Goal: Task Accomplishment & Management: Use online tool/utility

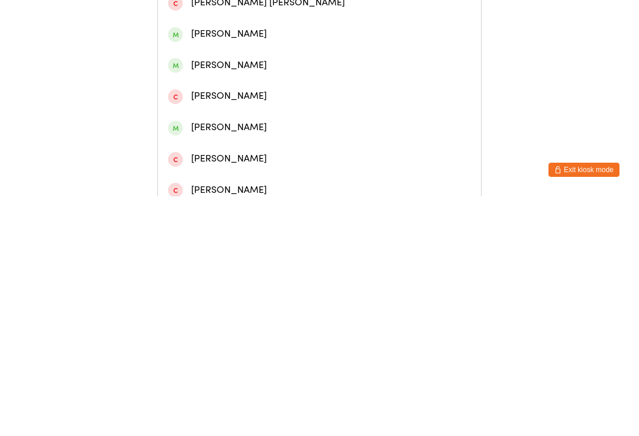
type input "[PERSON_NAME]"
click at [260, 57] on div "[PERSON_NAME]" at bounding box center [319, 55] width 303 height 16
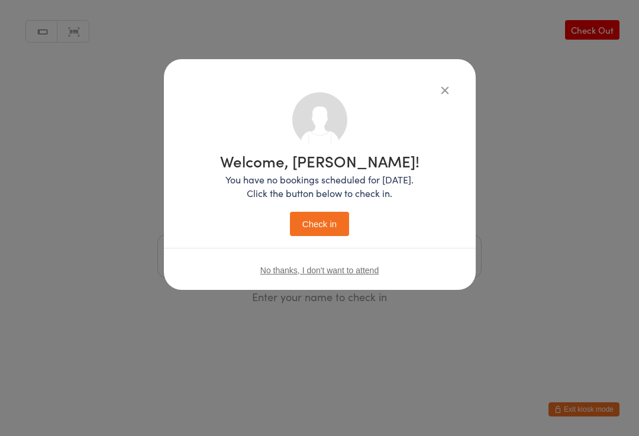
click at [325, 227] on button "Check in" at bounding box center [319, 224] width 59 height 24
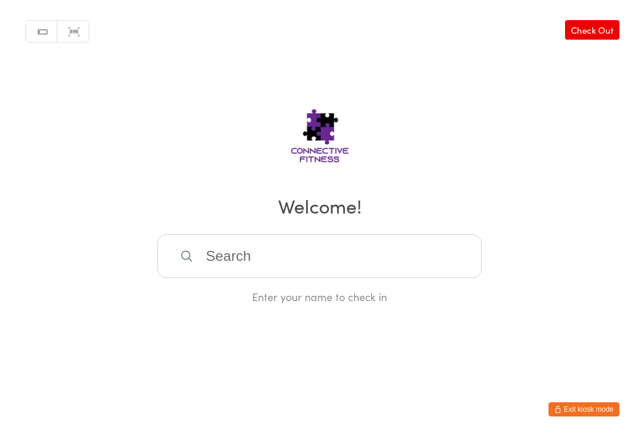
click at [284, 260] on input "search" at bounding box center [319, 256] width 324 height 44
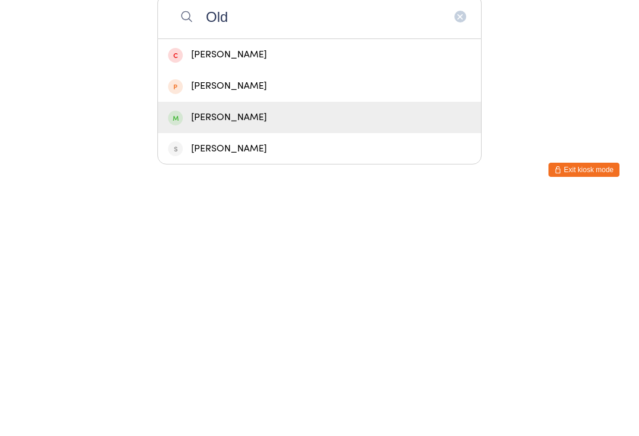
type input "Old"
click at [244, 349] on div "[PERSON_NAME]" at bounding box center [319, 357] width 303 height 16
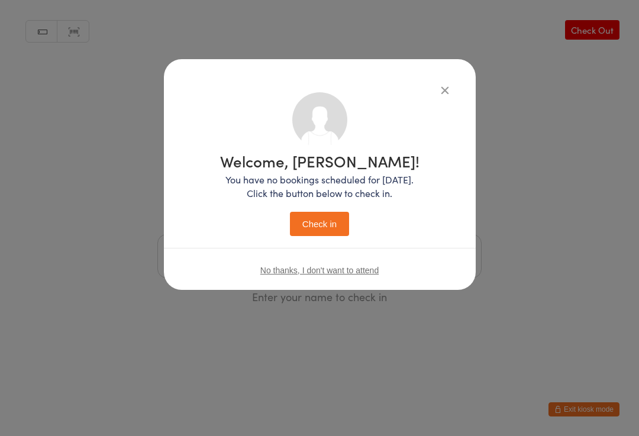
click at [322, 223] on button "Check in" at bounding box center [319, 224] width 59 height 24
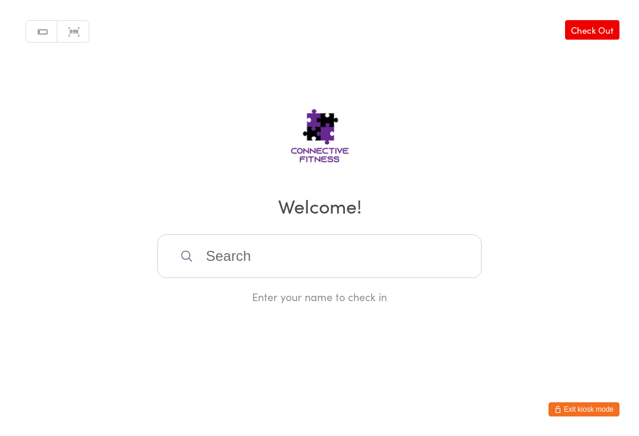
click at [251, 267] on input "search" at bounding box center [319, 256] width 324 height 44
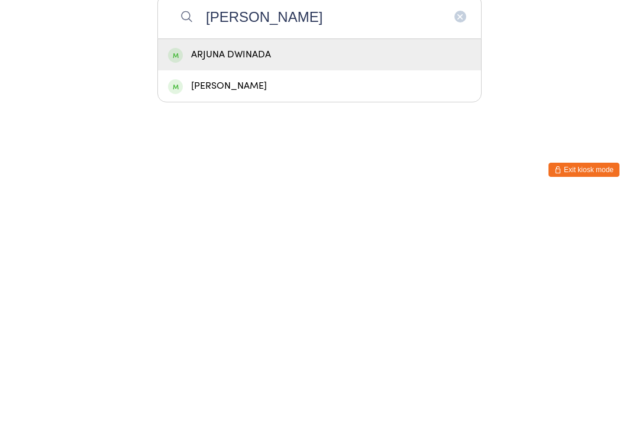
type input "[PERSON_NAME]"
click at [328, 286] on div "ARJUNA DWINADA" at bounding box center [319, 294] width 303 height 16
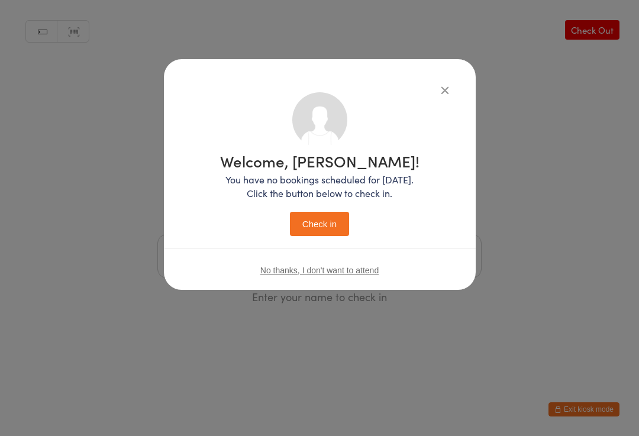
click at [339, 220] on button "Check in" at bounding box center [319, 224] width 59 height 24
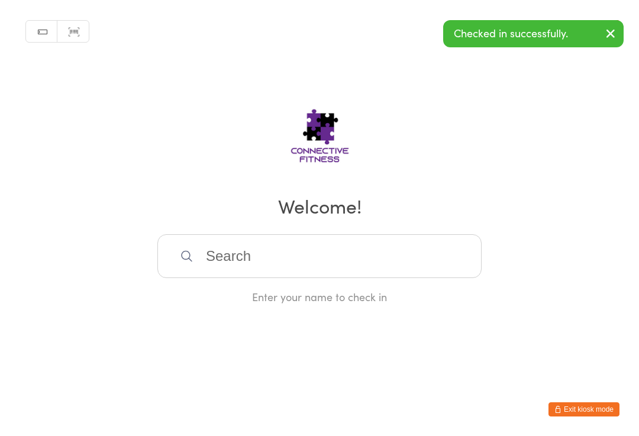
click at [307, 262] on input "search" at bounding box center [319, 256] width 324 height 44
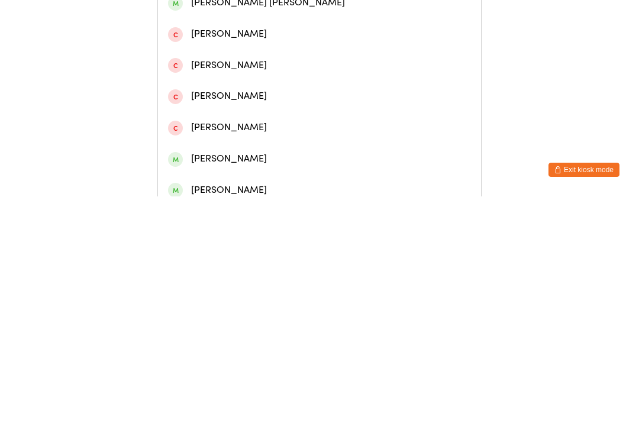
type input "Kad"
click at [249, 125] on div "[PERSON_NAME]" at bounding box center [319, 117] width 303 height 16
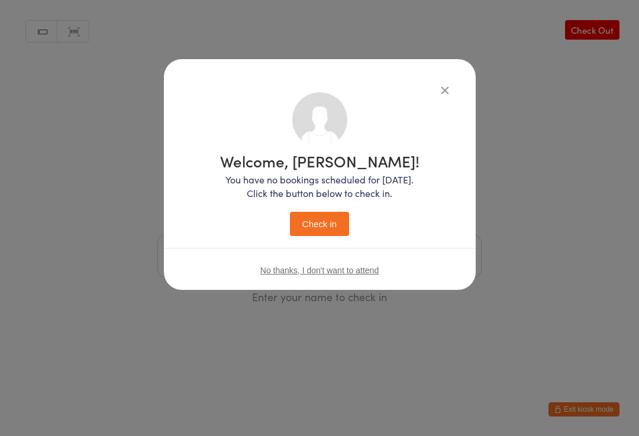
click at [326, 224] on button "Check in" at bounding box center [319, 224] width 59 height 24
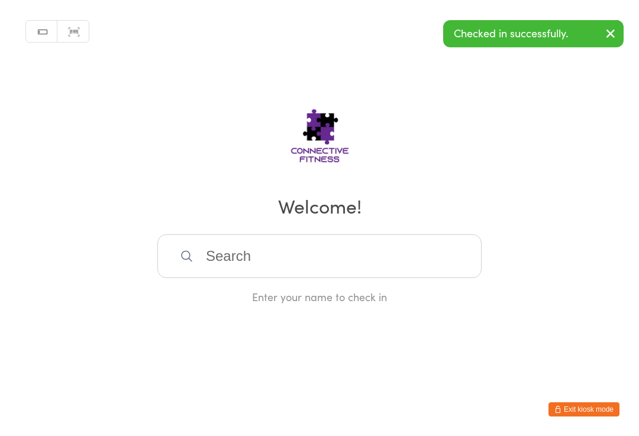
click at [280, 277] on input "search" at bounding box center [319, 256] width 324 height 44
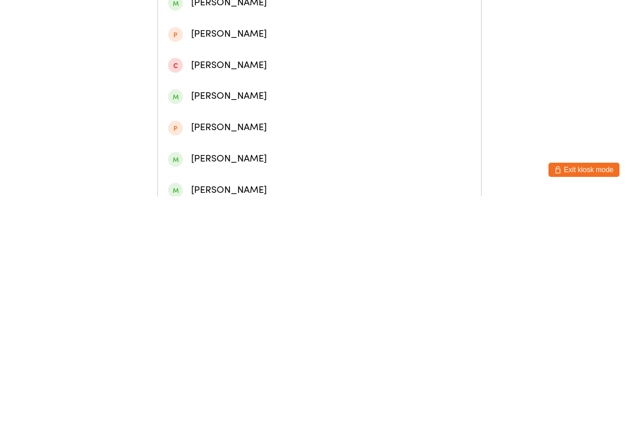
type input "[PERSON_NAME]"
click at [209, 186] on div "[PERSON_NAME]" at bounding box center [319, 179] width 303 height 16
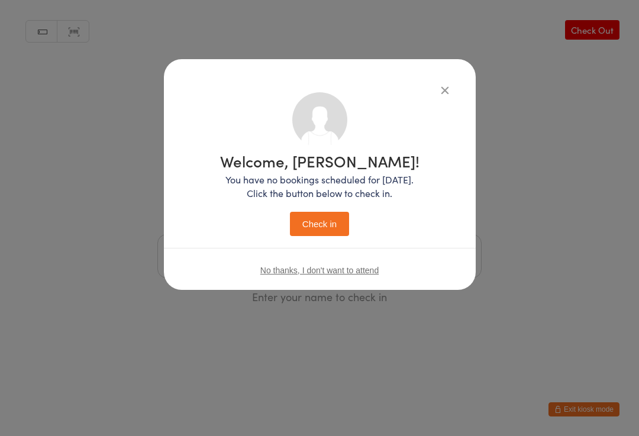
click at [317, 221] on button "Check in" at bounding box center [319, 224] width 59 height 24
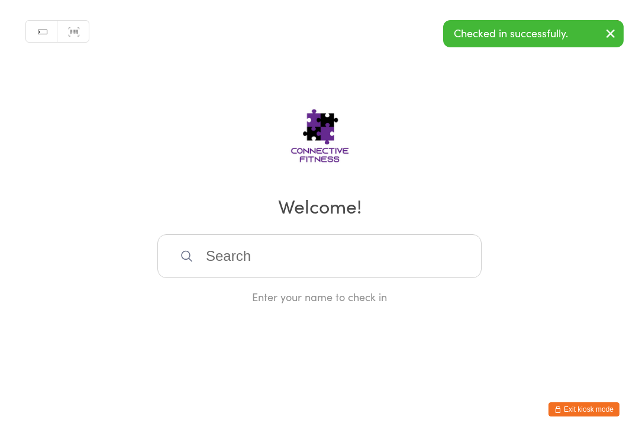
click at [220, 266] on input "search" at bounding box center [319, 256] width 324 height 44
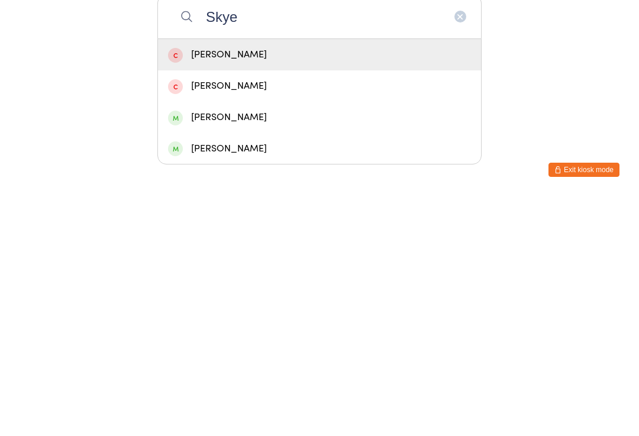
type input "Skye"
click at [264, 349] on div "[PERSON_NAME]" at bounding box center [319, 357] width 303 height 16
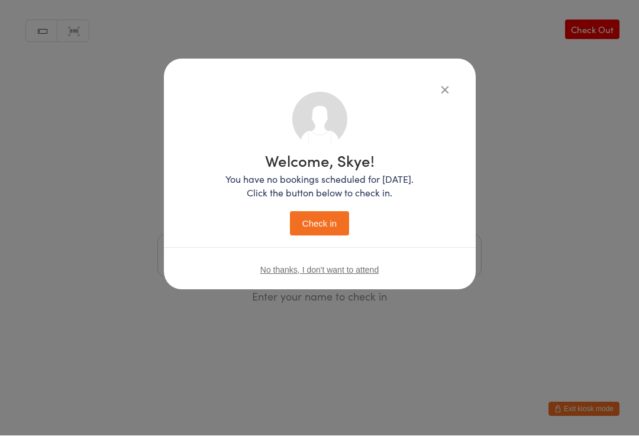
click at [326, 215] on button "Check in" at bounding box center [319, 224] width 59 height 24
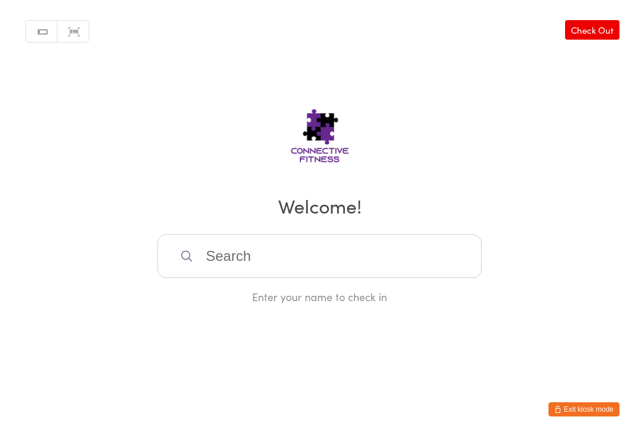
click at [294, 244] on input "search" at bounding box center [319, 256] width 324 height 44
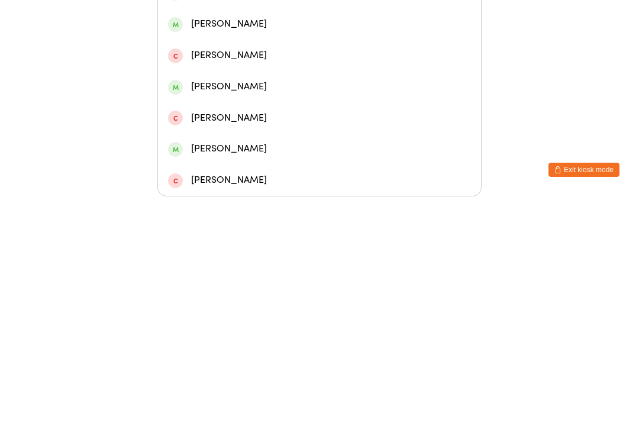
type input "[PERSON_NAME]"
click at [263, 162] on div "[PERSON_NAME]" at bounding box center [319, 170] width 303 height 16
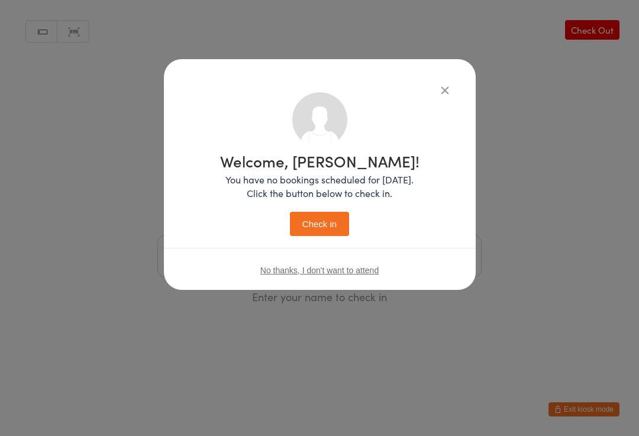
click at [306, 229] on button "Check in" at bounding box center [319, 224] width 59 height 24
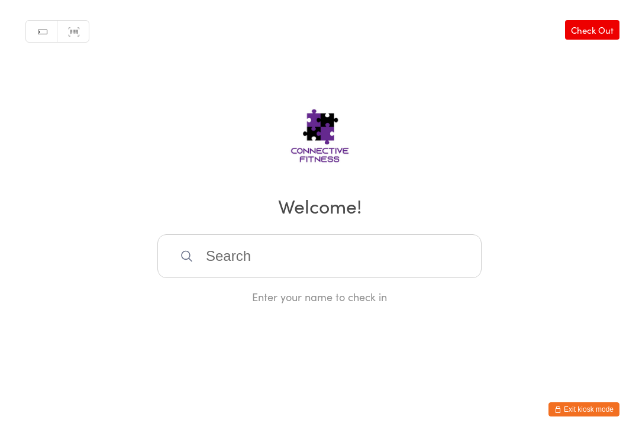
click at [299, 258] on input "search" at bounding box center [319, 256] width 324 height 44
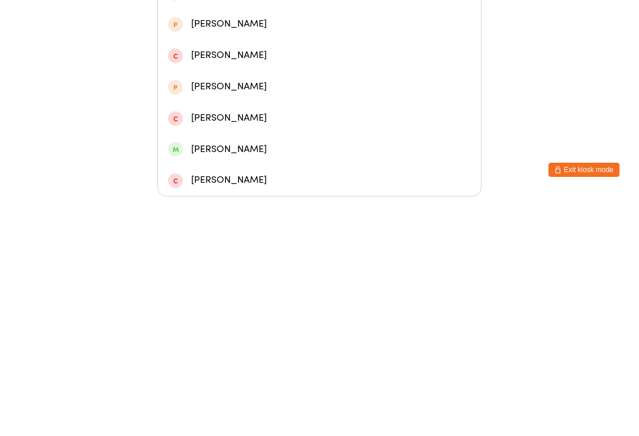
type input "Sienna h"
click at [329, 131] on div "[PERSON_NAME]" at bounding box center [319, 139] width 303 height 16
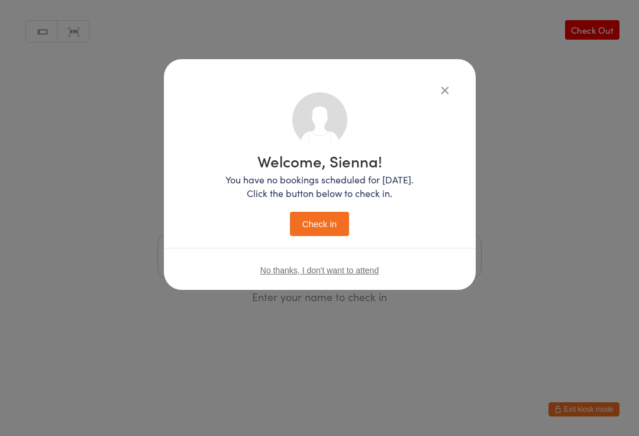
click at [330, 225] on button "Check in" at bounding box center [319, 224] width 59 height 24
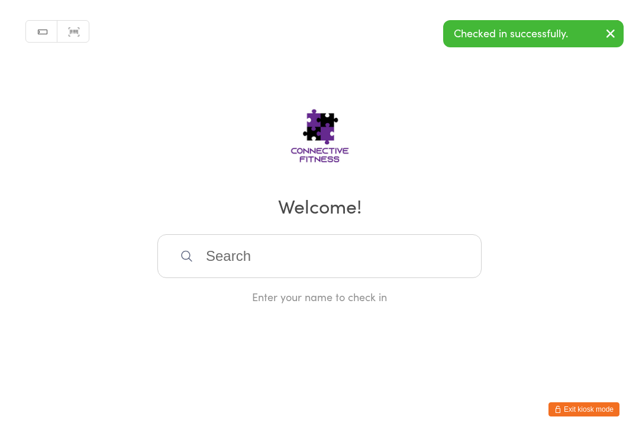
click at [298, 247] on input "search" at bounding box center [319, 256] width 324 height 44
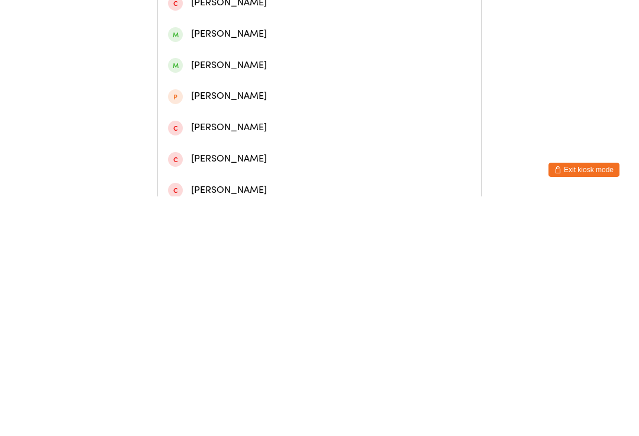
type input "[PERSON_NAME]"
click at [306, 62] on div "[PERSON_NAME]" at bounding box center [319, 55] width 303 height 16
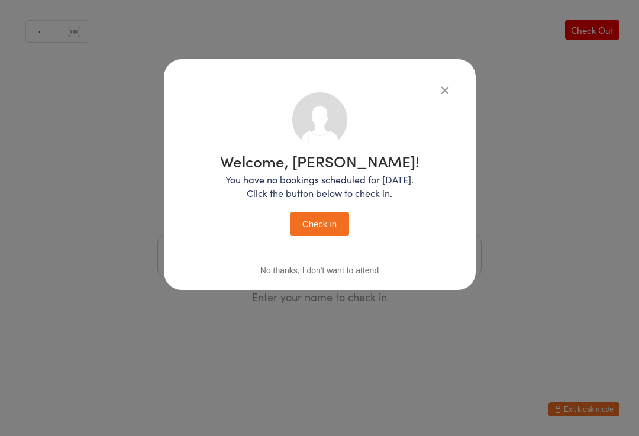
click at [334, 230] on button "Check in" at bounding box center [319, 224] width 59 height 24
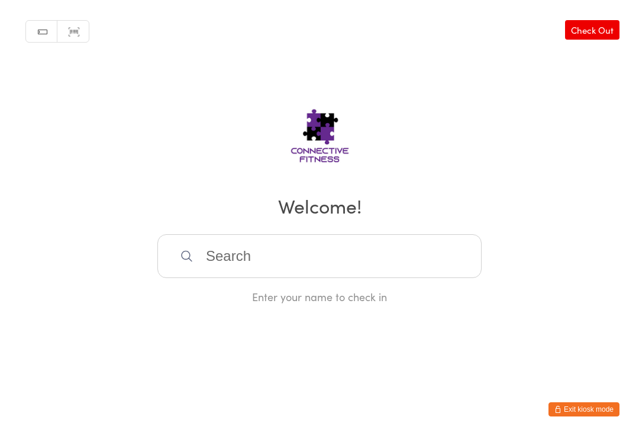
click at [228, 254] on input "search" at bounding box center [319, 256] width 324 height 44
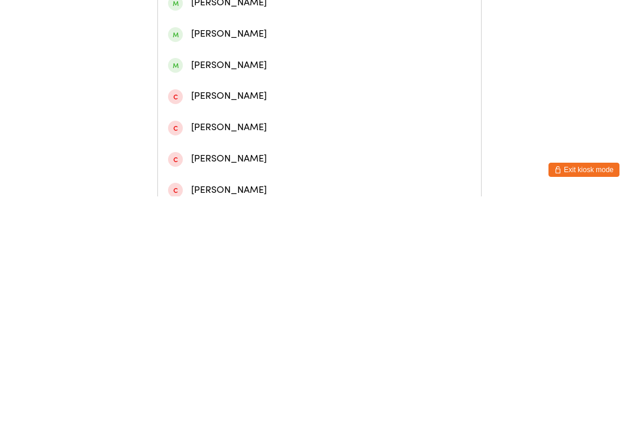
type input "[PERSON_NAME]"
click at [213, 63] on div "[PERSON_NAME]" at bounding box center [319, 55] width 303 height 16
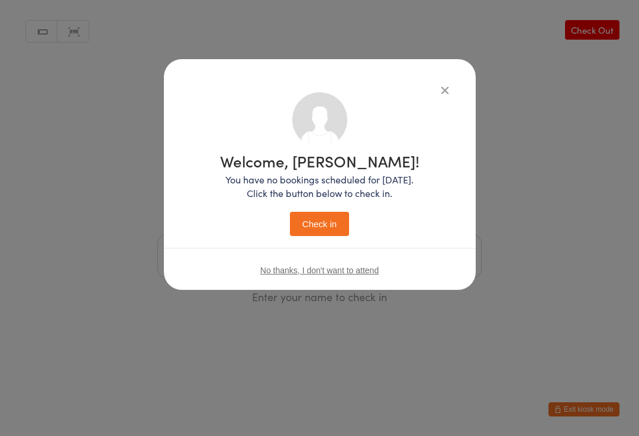
click at [315, 223] on button "Check in" at bounding box center [319, 224] width 59 height 24
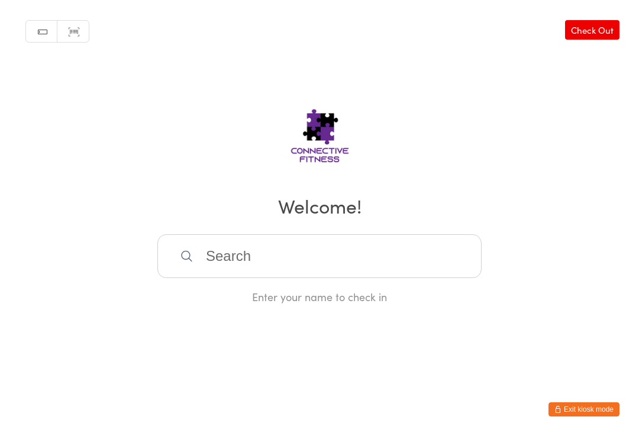
click at [313, 255] on input "search" at bounding box center [319, 256] width 324 height 44
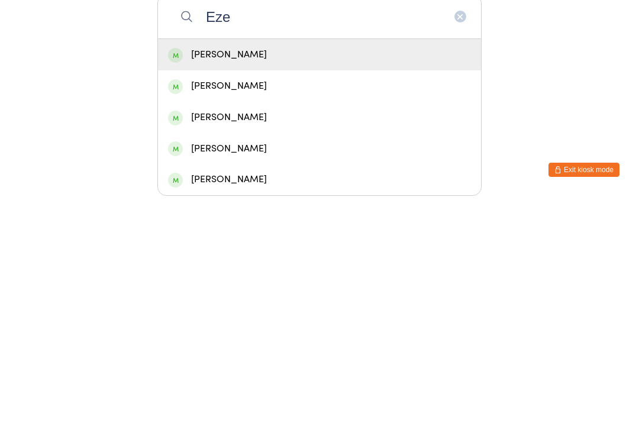
type input "Eze"
click at [326, 411] on div "[PERSON_NAME]" at bounding box center [319, 419] width 303 height 16
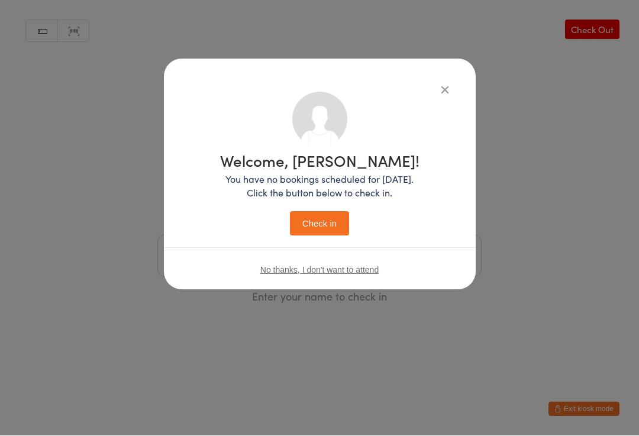
click at [339, 212] on button "Check in" at bounding box center [319, 224] width 59 height 24
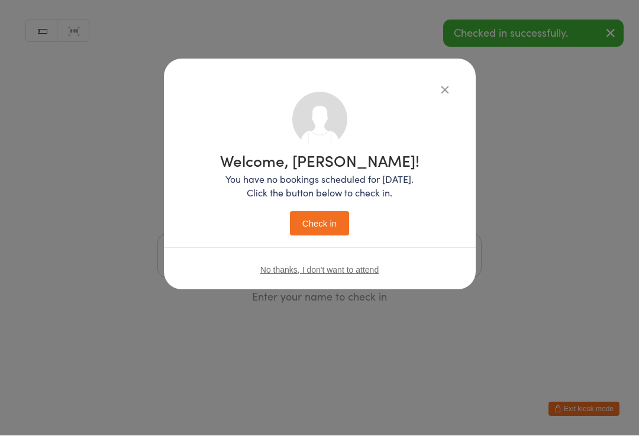
click at [335, 229] on button "Check in" at bounding box center [319, 224] width 59 height 24
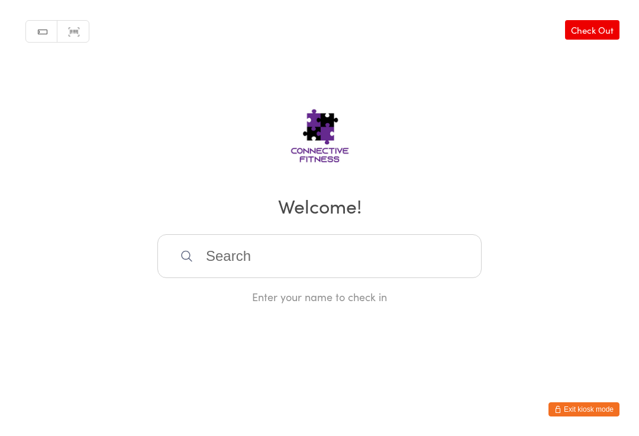
click at [366, 262] on input "search" at bounding box center [319, 256] width 324 height 44
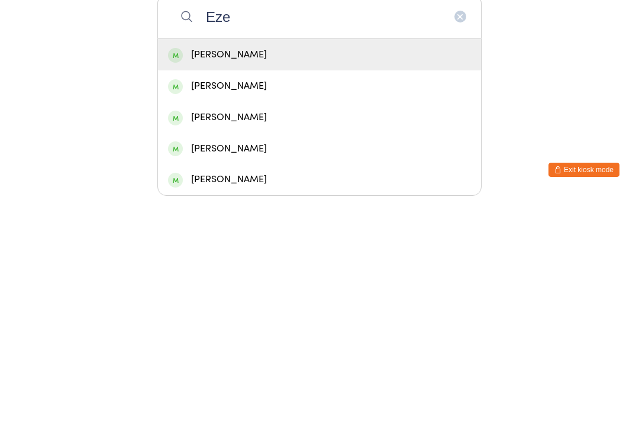
type input "Eze"
click at [306, 278] on div "[PERSON_NAME]" at bounding box center [319, 293] width 323 height 31
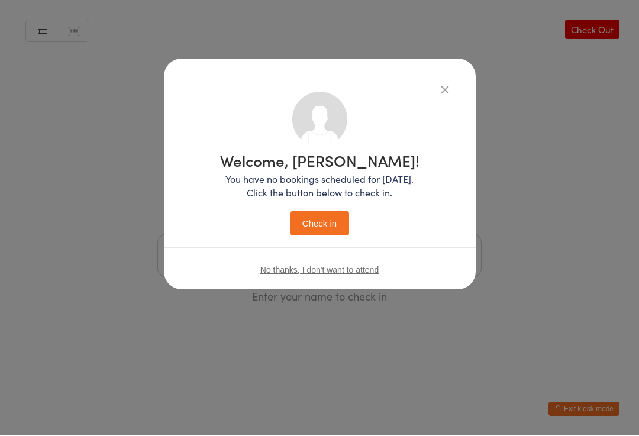
click at [326, 223] on button "Check in" at bounding box center [319, 224] width 59 height 24
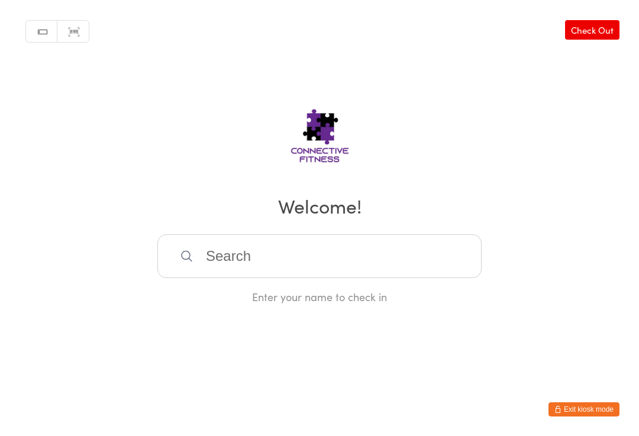
click at [215, 264] on input "search" at bounding box center [319, 256] width 324 height 44
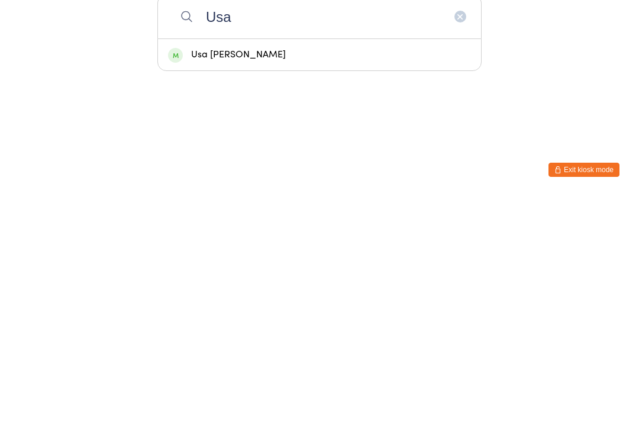
type input "Usa"
click at [282, 286] on div "Usa [PERSON_NAME]" at bounding box center [319, 294] width 303 height 16
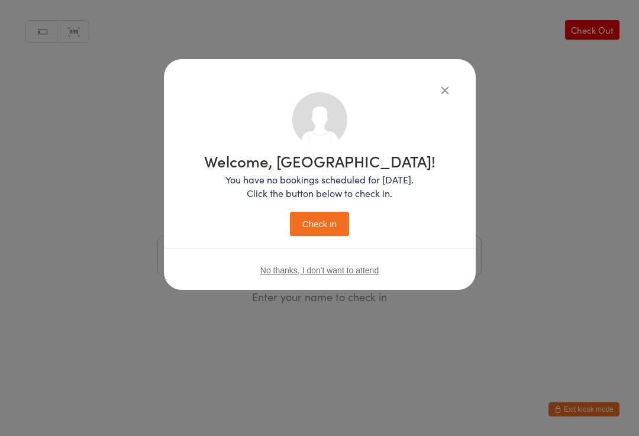
click at [335, 235] on button "Check in" at bounding box center [319, 224] width 59 height 24
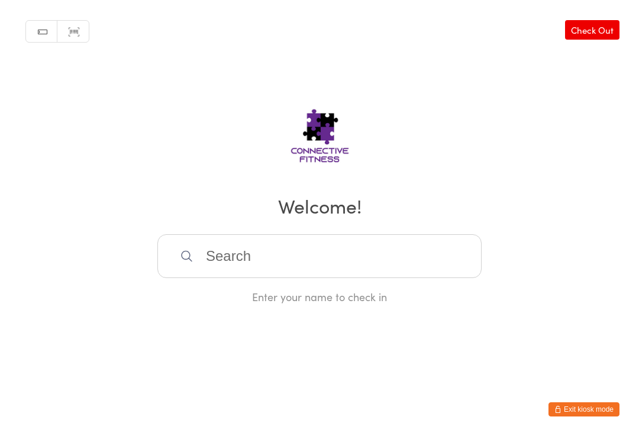
click at [244, 261] on input "search" at bounding box center [319, 256] width 324 height 44
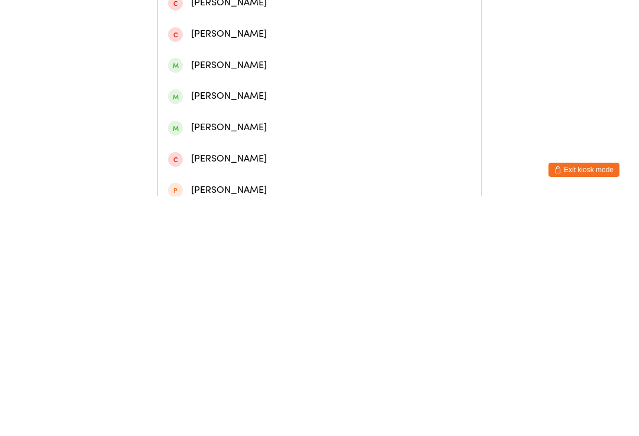
type input "Alis"
click at [240, 90] on div "[PERSON_NAME]" at bounding box center [319, 86] width 303 height 16
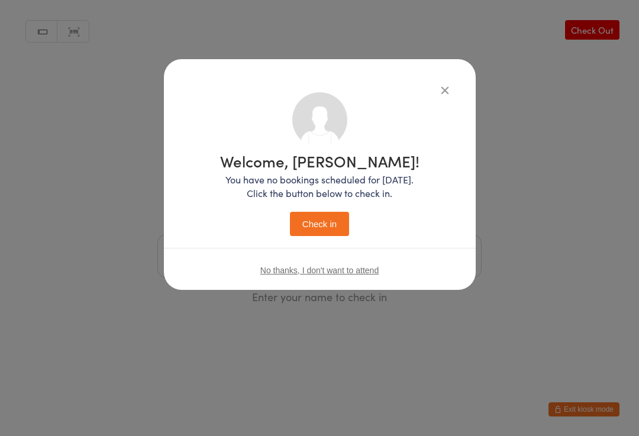
click at [313, 212] on button "Check in" at bounding box center [319, 224] width 59 height 24
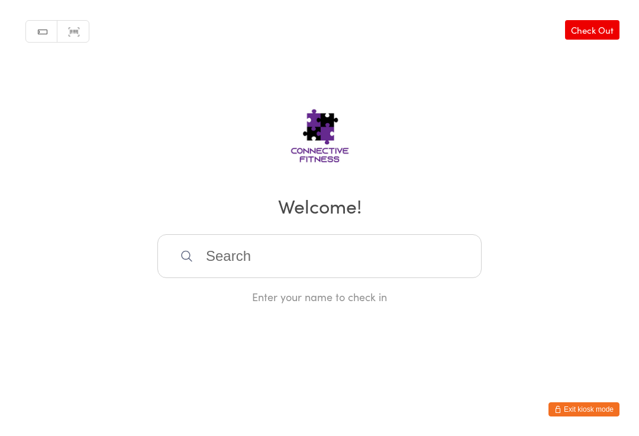
click at [246, 261] on input "search" at bounding box center [319, 256] width 324 height 44
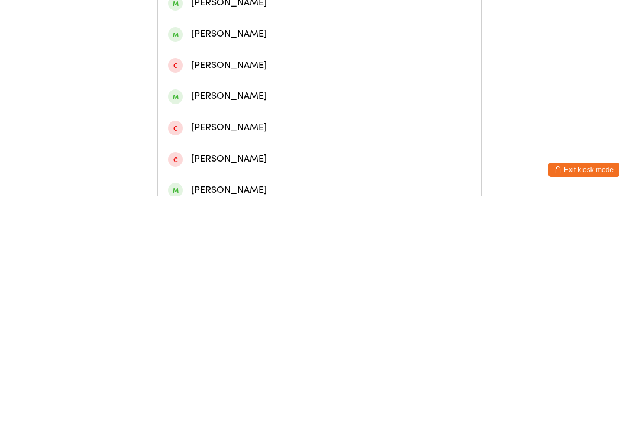
type input "[PERSON_NAME] o’s"
click at [258, 93] on div "[PERSON_NAME]" at bounding box center [319, 86] width 303 height 16
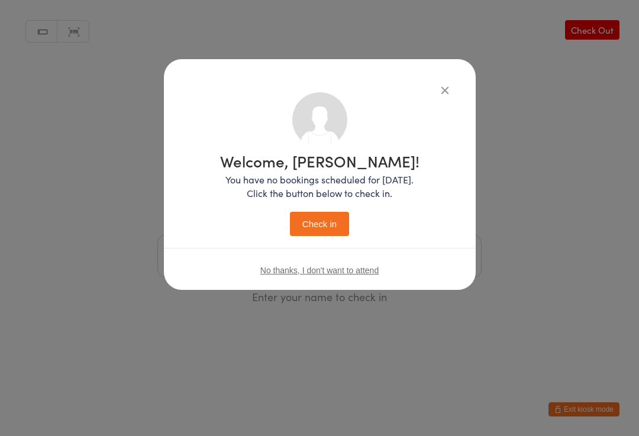
click at [329, 221] on button "Check in" at bounding box center [319, 224] width 59 height 24
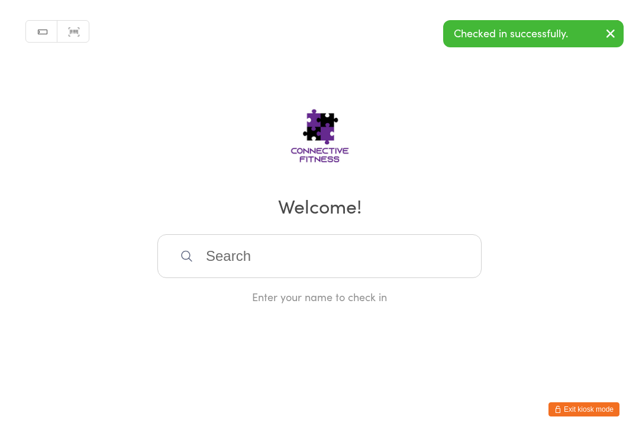
click at [255, 253] on input "search" at bounding box center [319, 256] width 324 height 44
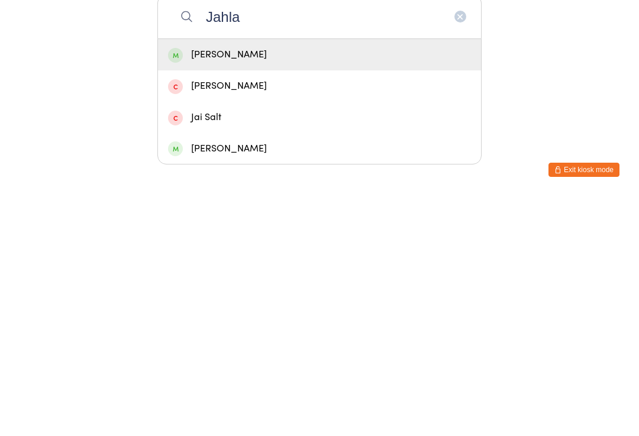
type input "Jahla"
click at [235, 286] on div "[PERSON_NAME]" at bounding box center [319, 294] width 303 height 16
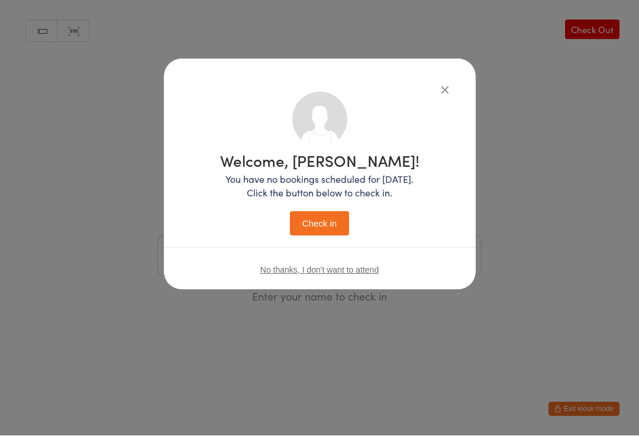
click at [336, 223] on button "Check in" at bounding box center [319, 224] width 59 height 24
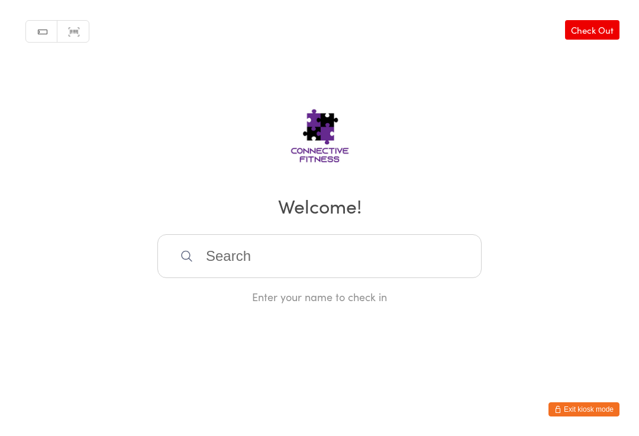
click at [608, 21] on link "Check Out" at bounding box center [592, 30] width 54 height 20
click at [281, 261] on input "search" at bounding box center [319, 256] width 324 height 44
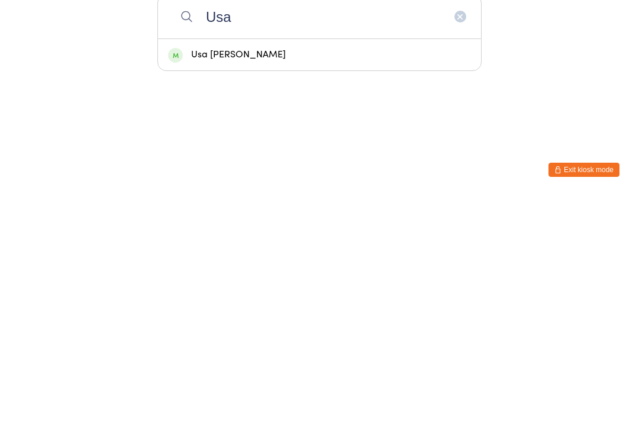
type input "Usa"
click at [363, 286] on div "Usa [PERSON_NAME]" at bounding box center [319, 294] width 303 height 16
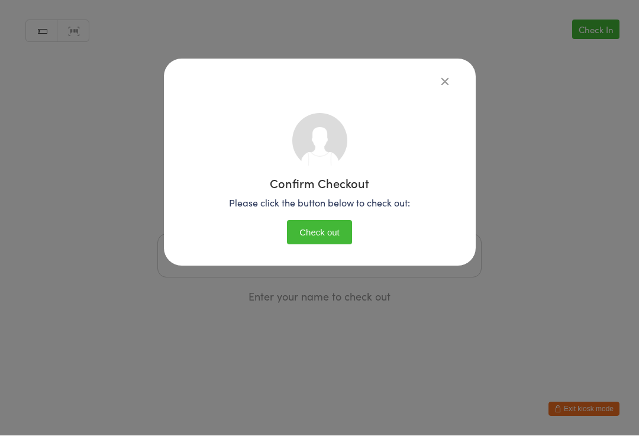
click at [343, 238] on button "Check out" at bounding box center [319, 233] width 65 height 24
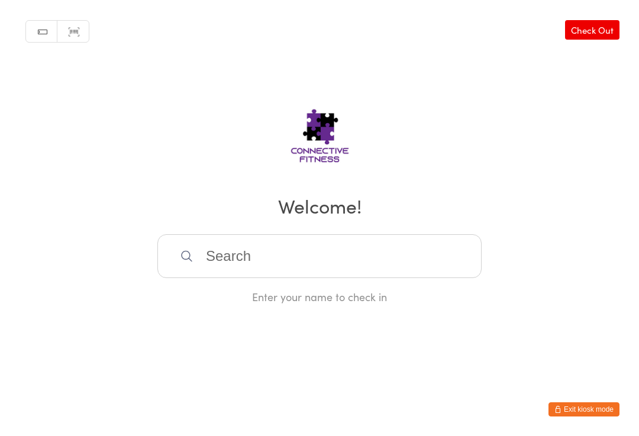
click at [239, 262] on input "search" at bounding box center [319, 256] width 324 height 44
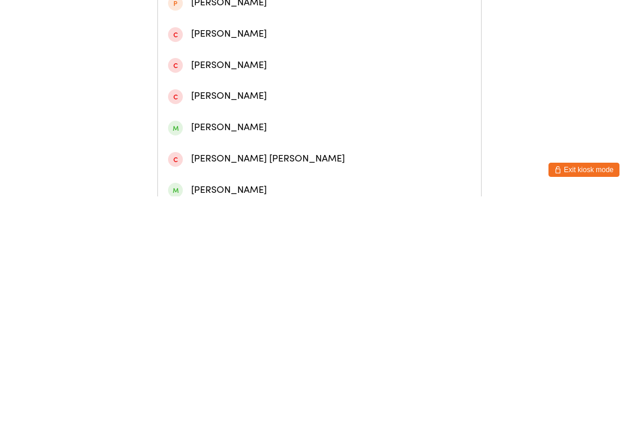
type input "[PERSON_NAME]"
click at [226, 60] on div "[PERSON_NAME]" at bounding box center [319, 55] width 303 height 16
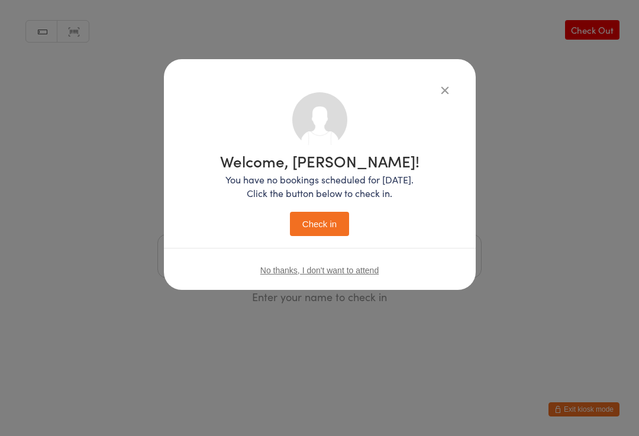
click at [331, 226] on button "Check in" at bounding box center [319, 224] width 59 height 24
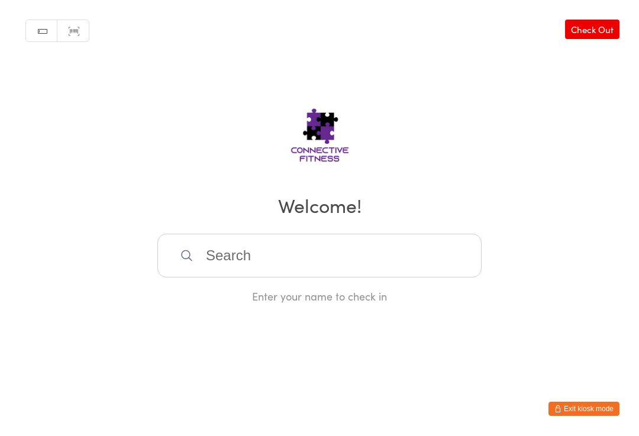
click at [199, 263] on input "search" at bounding box center [319, 256] width 324 height 44
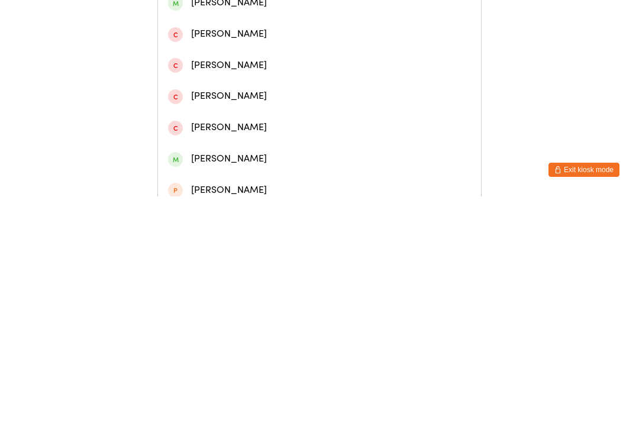
type input "[PERSON_NAME]"
click at [216, 125] on div "[PERSON_NAME]" at bounding box center [319, 117] width 303 height 16
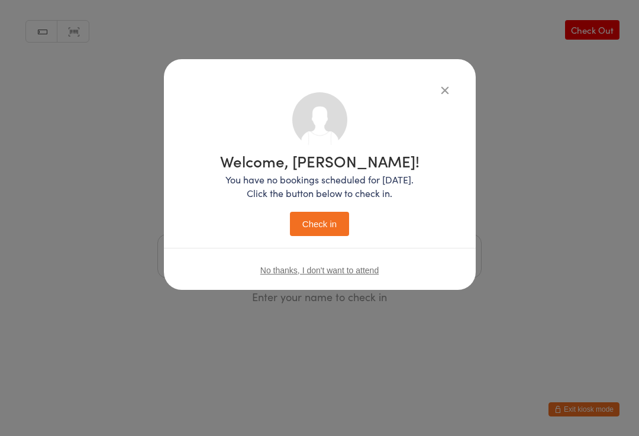
click at [311, 225] on button "Check in" at bounding box center [319, 224] width 59 height 24
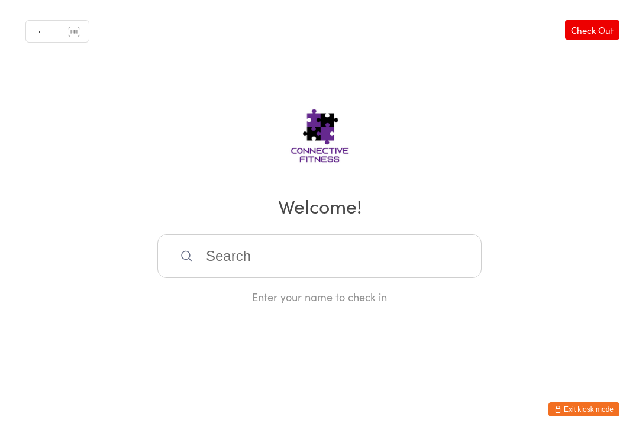
click at [257, 264] on input "search" at bounding box center [319, 256] width 324 height 44
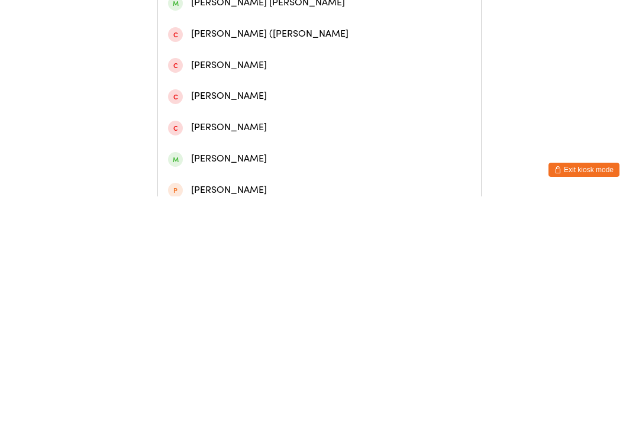
type input "[GEOGRAPHIC_DATA]"
click at [219, 154] on div "[PERSON_NAME]" at bounding box center [319, 149] width 303 height 16
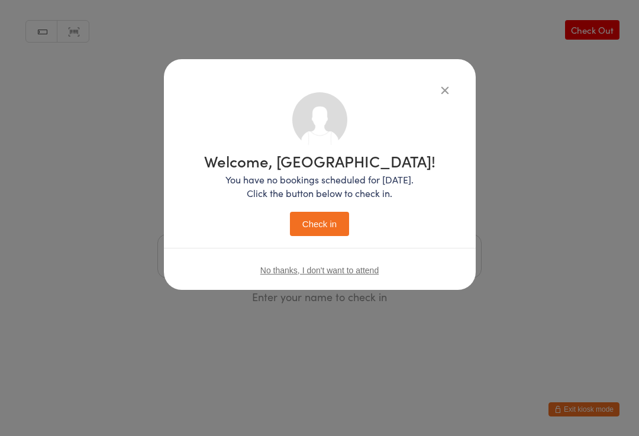
click at [310, 231] on button "Check in" at bounding box center [319, 224] width 59 height 24
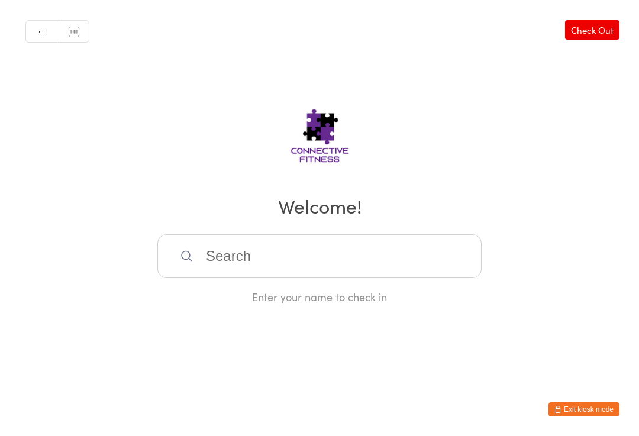
click at [603, 32] on link "Check Out" at bounding box center [592, 30] width 54 height 20
click at [365, 268] on input "search" at bounding box center [319, 256] width 324 height 44
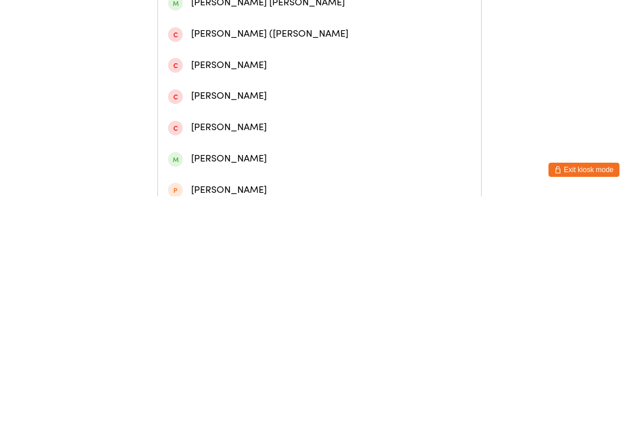
type input "[GEOGRAPHIC_DATA]"
click at [326, 148] on div "[PERSON_NAME]" at bounding box center [319, 149] width 303 height 16
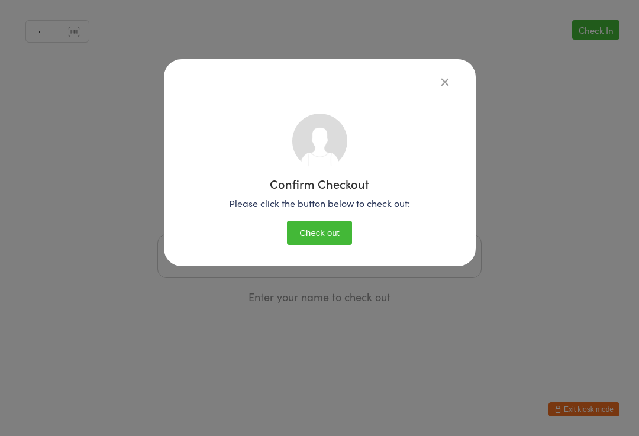
click at [317, 226] on button "Check out" at bounding box center [319, 233] width 65 height 24
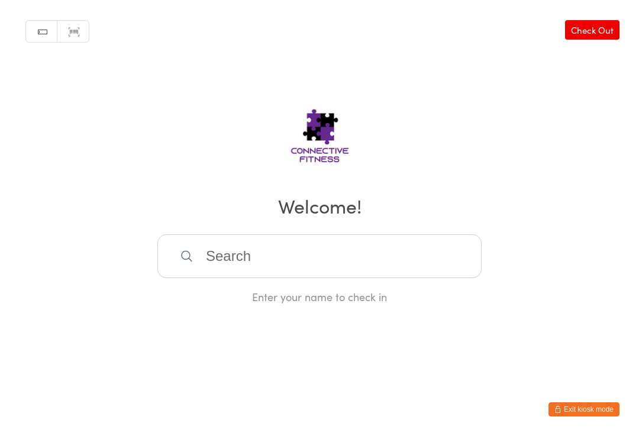
click at [346, 252] on input "search" at bounding box center [319, 256] width 324 height 44
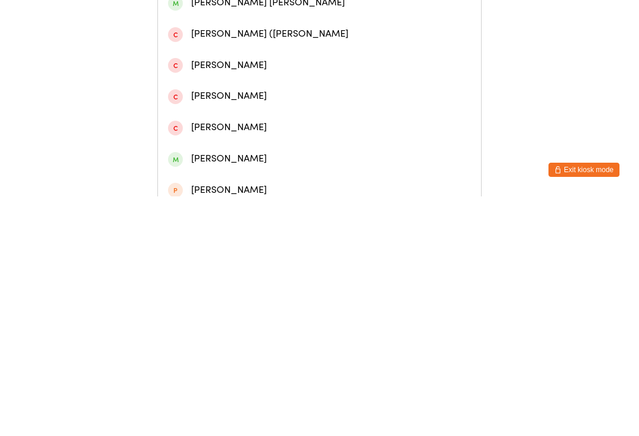
type input "[GEOGRAPHIC_DATA]"
click at [362, 157] on div "[PERSON_NAME]" at bounding box center [319, 149] width 303 height 16
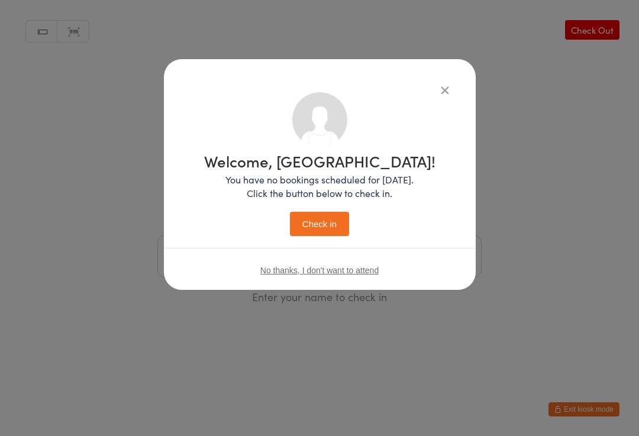
click at [320, 234] on button "Check in" at bounding box center [319, 224] width 59 height 24
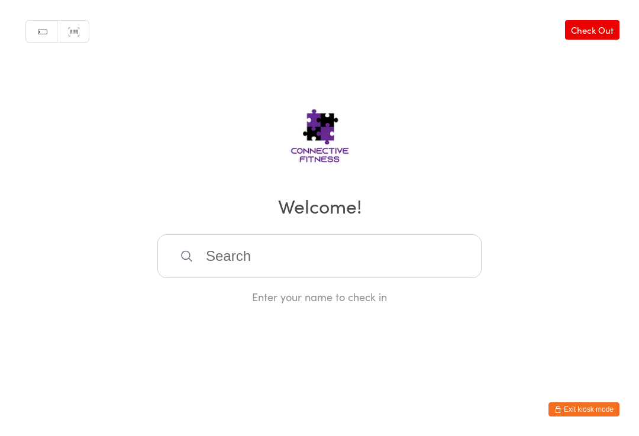
click at [264, 260] on input "search" at bounding box center [319, 256] width 324 height 44
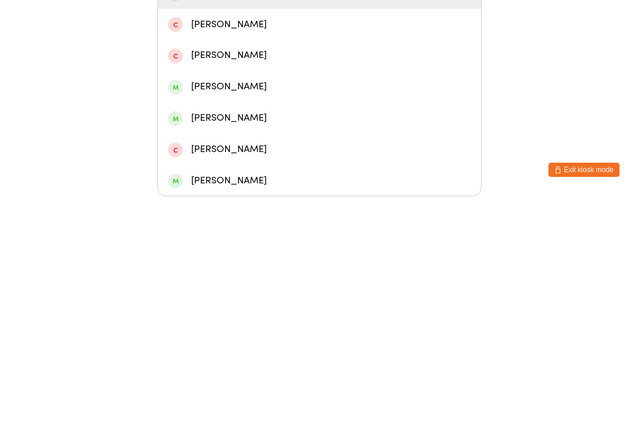
type input "[PERSON_NAME]"
click at [212, 225] on div "[PERSON_NAME]" at bounding box center [319, 233] width 303 height 16
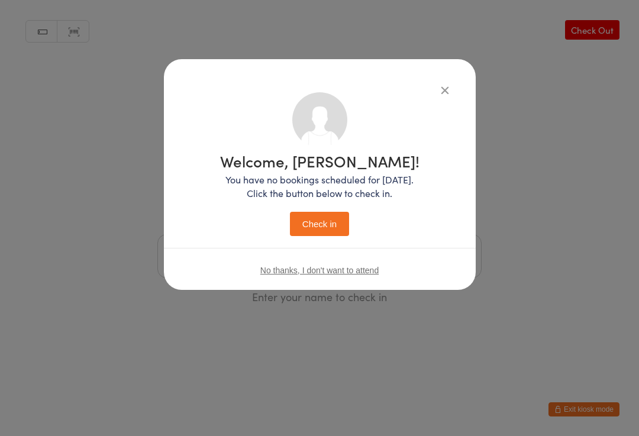
click at [312, 212] on button "Check in" at bounding box center [319, 224] width 59 height 24
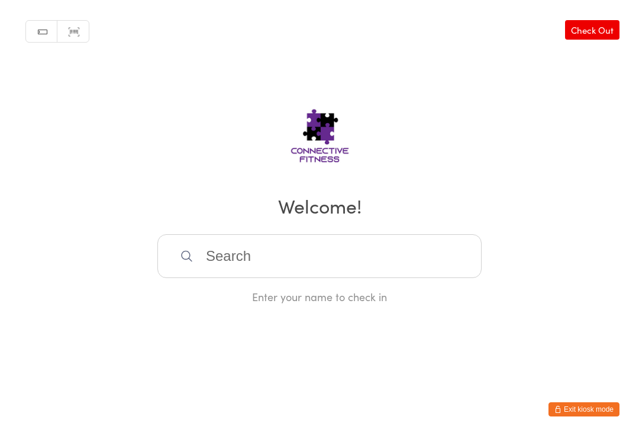
click at [226, 261] on input "search" at bounding box center [319, 256] width 324 height 44
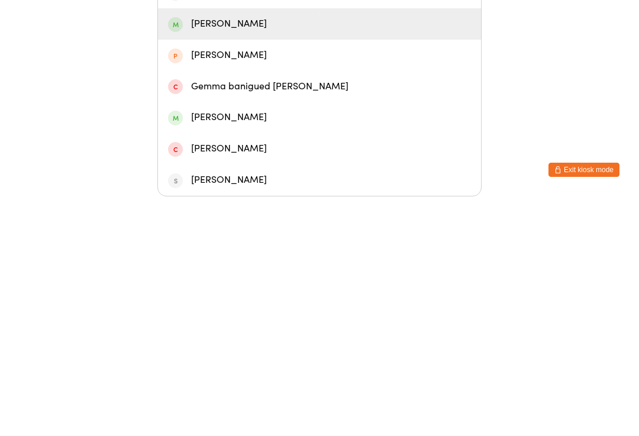
type input "Gemma"
click at [222, 255] on div "[PERSON_NAME]" at bounding box center [319, 263] width 303 height 16
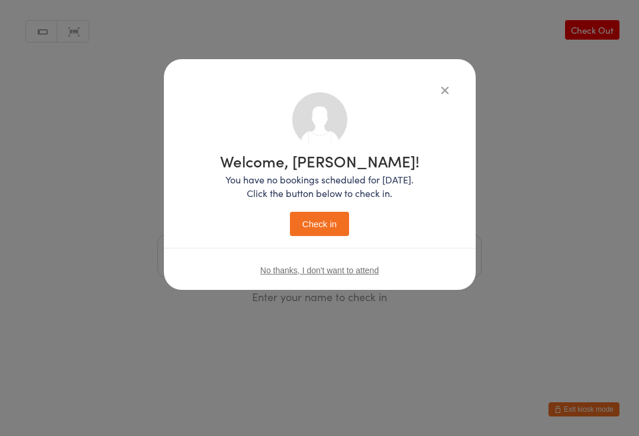
click at [315, 228] on button "Check in" at bounding box center [319, 224] width 59 height 24
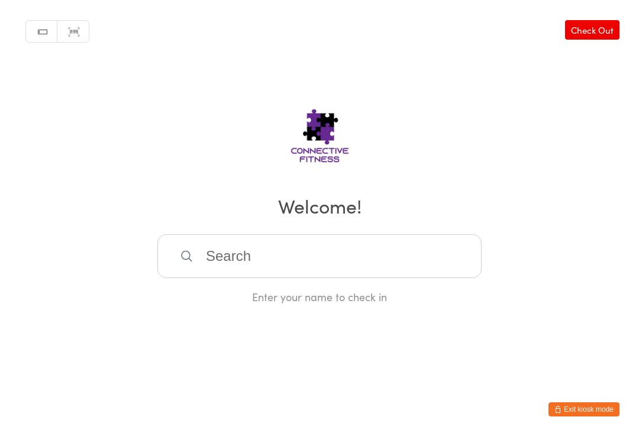
click at [208, 259] on input "search" at bounding box center [319, 256] width 324 height 44
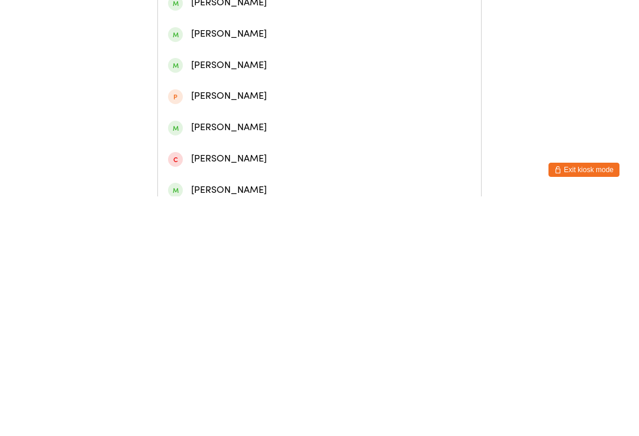
type input "[PERSON_NAME]"
click at [223, 94] on div "[PERSON_NAME]" at bounding box center [319, 86] width 303 height 16
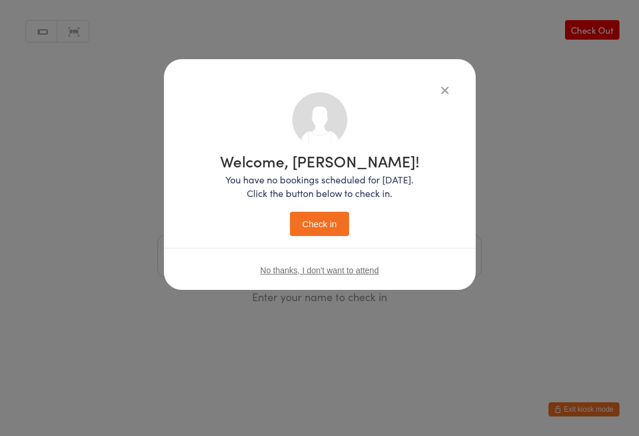
click at [320, 218] on button "Check in" at bounding box center [319, 224] width 59 height 24
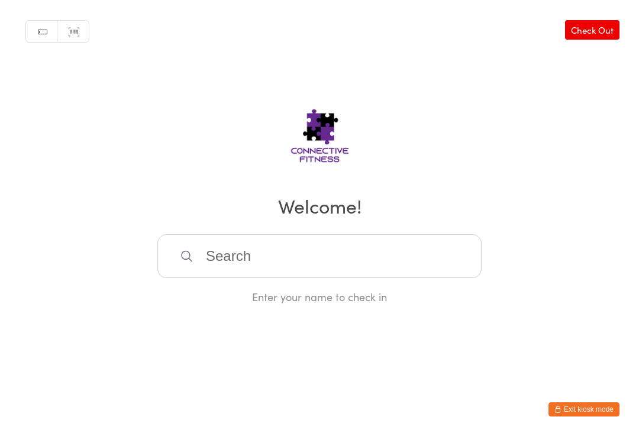
click at [405, 255] on input "search" at bounding box center [319, 256] width 324 height 44
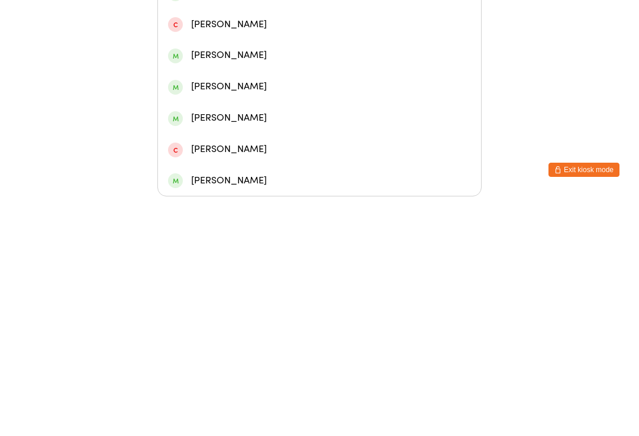
type input "[PERSON_NAME]"
click at [431, 162] on div "[PERSON_NAME]" at bounding box center [319, 170] width 303 height 16
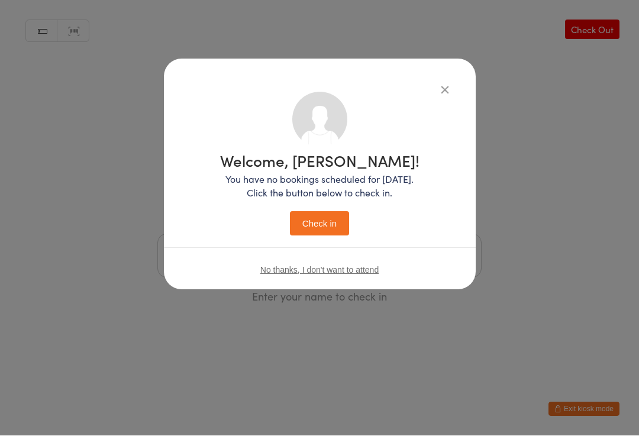
click at [324, 223] on button "Check in" at bounding box center [319, 224] width 59 height 24
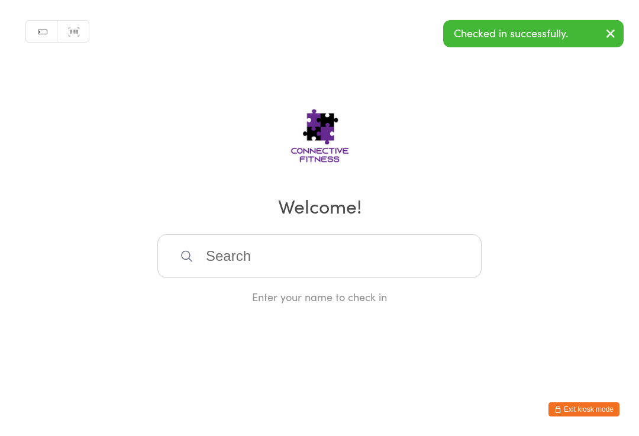
click at [339, 264] on input "search" at bounding box center [319, 256] width 324 height 44
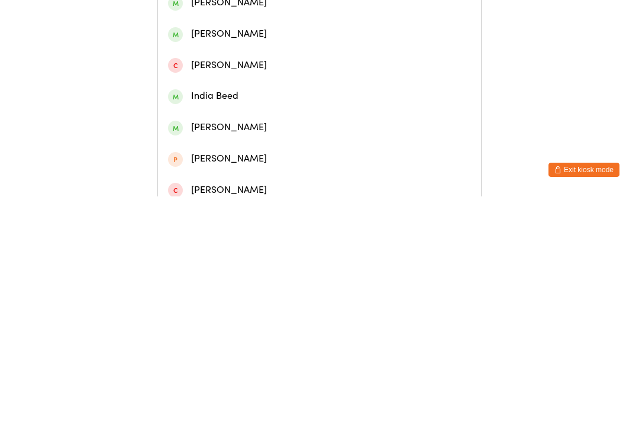
type input "B"
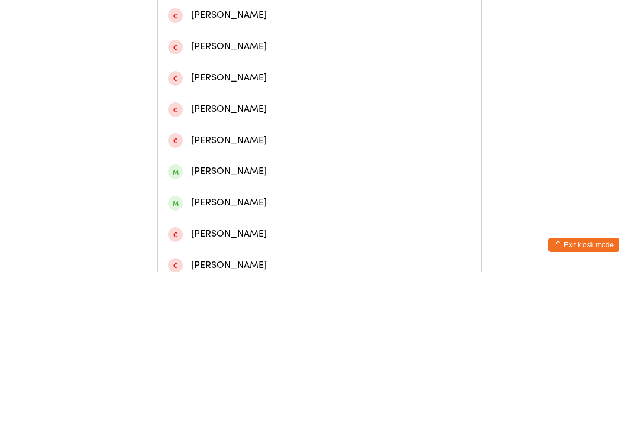
type input "Cami"
click at [210, 63] on div "[PERSON_NAME]" at bounding box center [319, 55] width 303 height 16
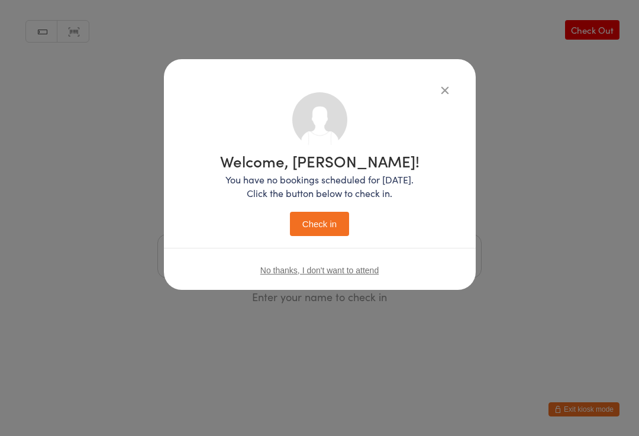
click at [308, 219] on button "Check in" at bounding box center [319, 224] width 59 height 24
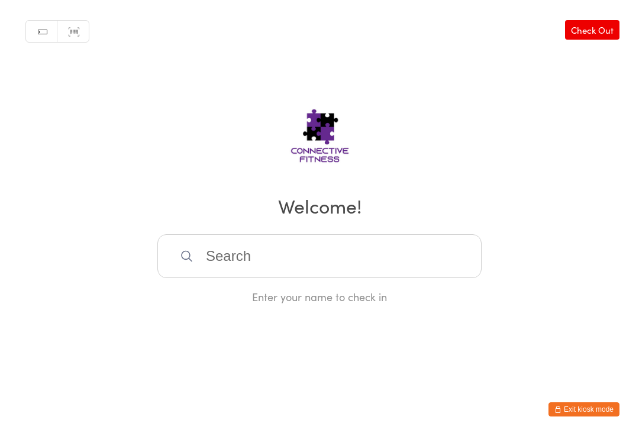
click at [266, 268] on input "search" at bounding box center [319, 256] width 324 height 44
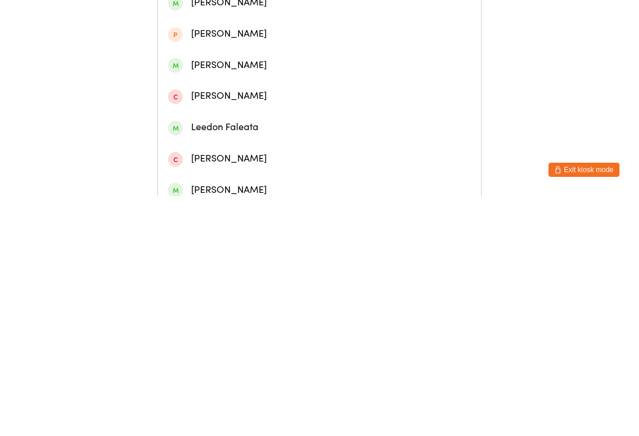
type input "[PERSON_NAME]"
click at [269, 54] on div "[PERSON_NAME]" at bounding box center [319, 55] width 303 height 16
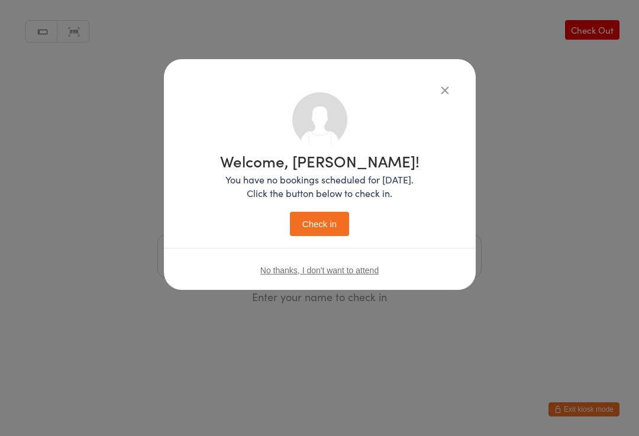
click at [324, 221] on button "Check in" at bounding box center [319, 224] width 59 height 24
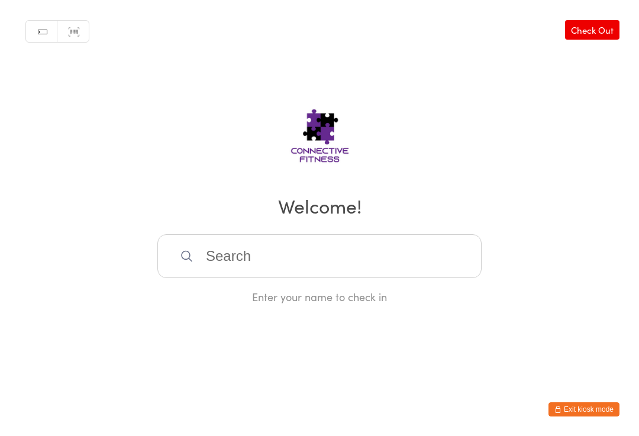
click at [261, 261] on input "search" at bounding box center [319, 256] width 324 height 44
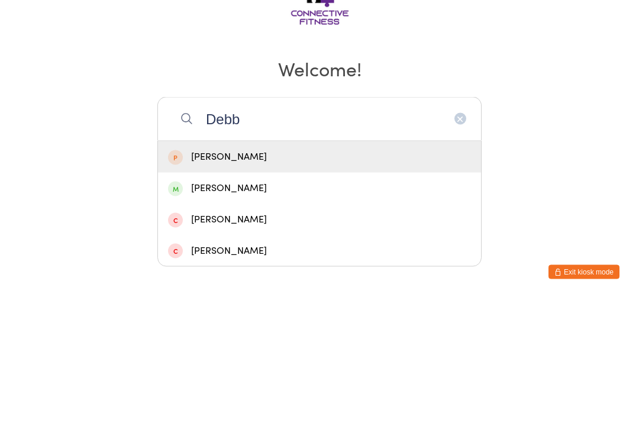
type input "Debb"
click at [182, 287] on span at bounding box center [175, 294] width 15 height 15
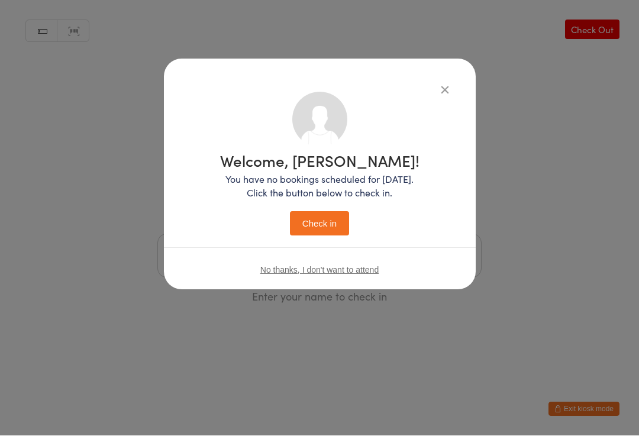
click at [325, 219] on button "Check in" at bounding box center [319, 224] width 59 height 24
